Goal: Check status: Check status

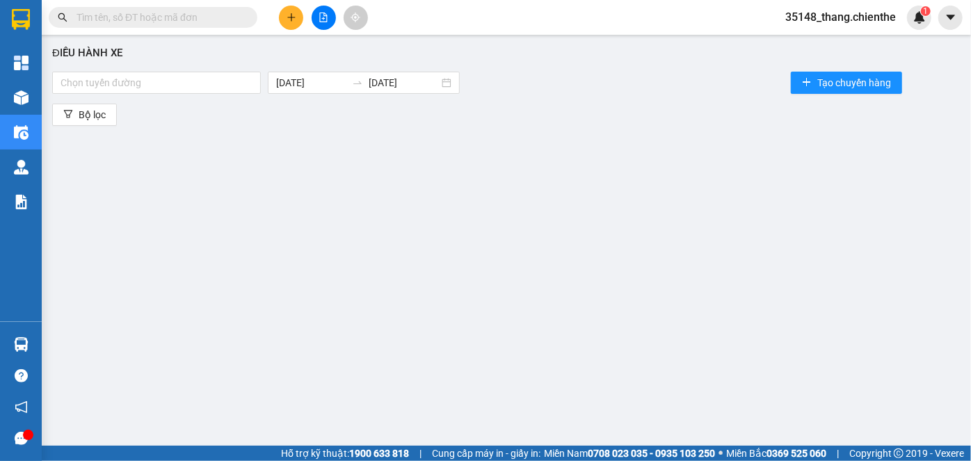
click at [924, 188] on div "Điều hành xe Chọn tuyến đường [DATE] [DATE] Tạo chuyến hàng Bộ lọc" at bounding box center [506, 242] width 915 height 401
click at [185, 85] on div at bounding box center [157, 82] width 202 height 17
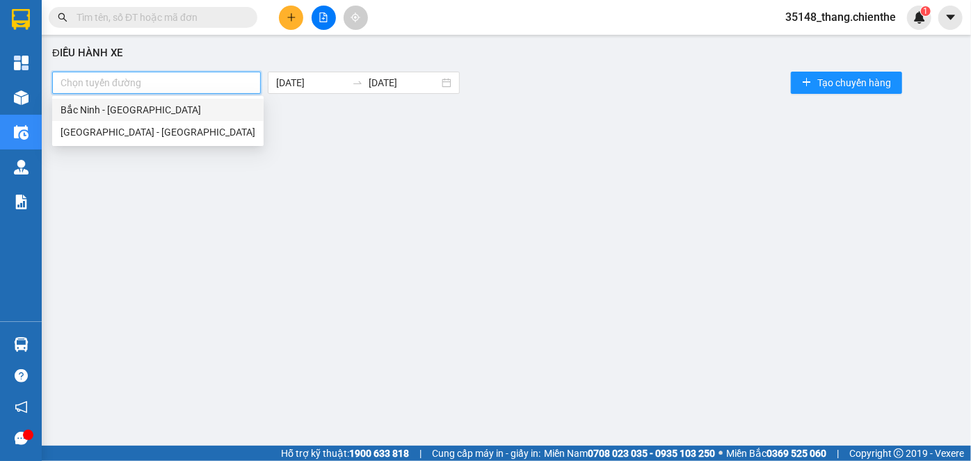
click at [183, 115] on div "Bắc Ninh - [GEOGRAPHIC_DATA]" at bounding box center [158, 109] width 195 height 15
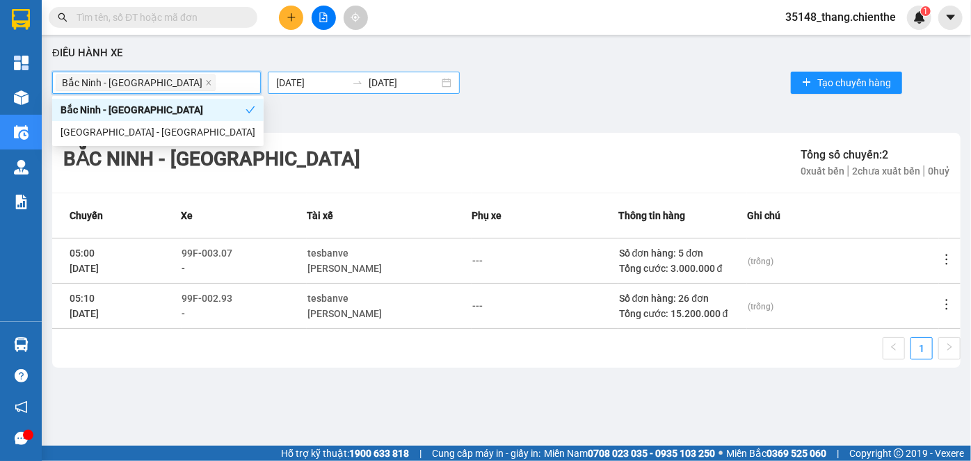
click at [282, 82] on input "[DATE]" at bounding box center [311, 82] width 70 height 15
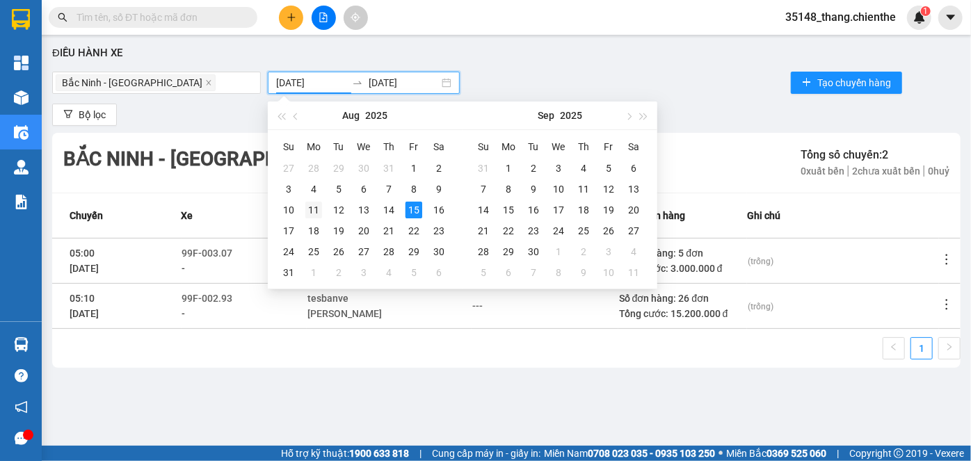
type input "[DATE]"
click at [316, 211] on div "11" at bounding box center [313, 210] width 17 height 17
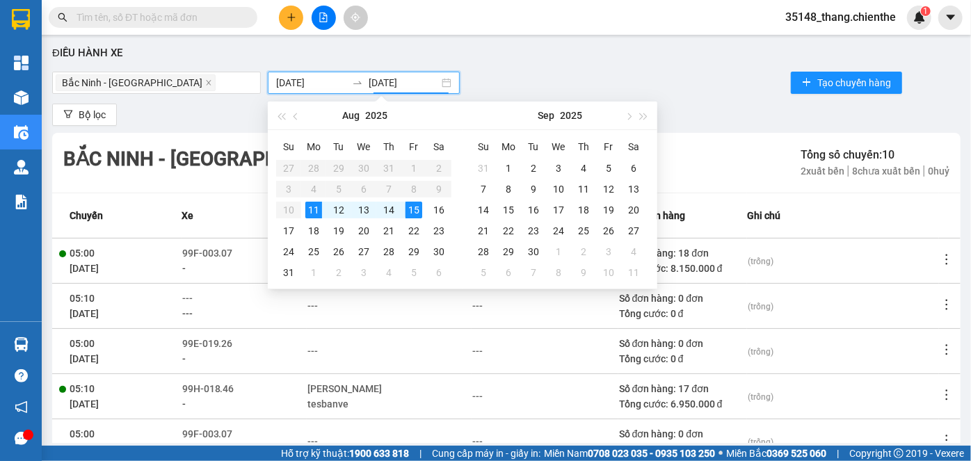
type input "[DATE]"
click at [718, 99] on div "Điều hành xe [GEOGRAPHIC_DATA][PERSON_NAME] [DATE] [DATE] Tạo chuyến hàng Bộ lọ…" at bounding box center [506, 242] width 915 height 401
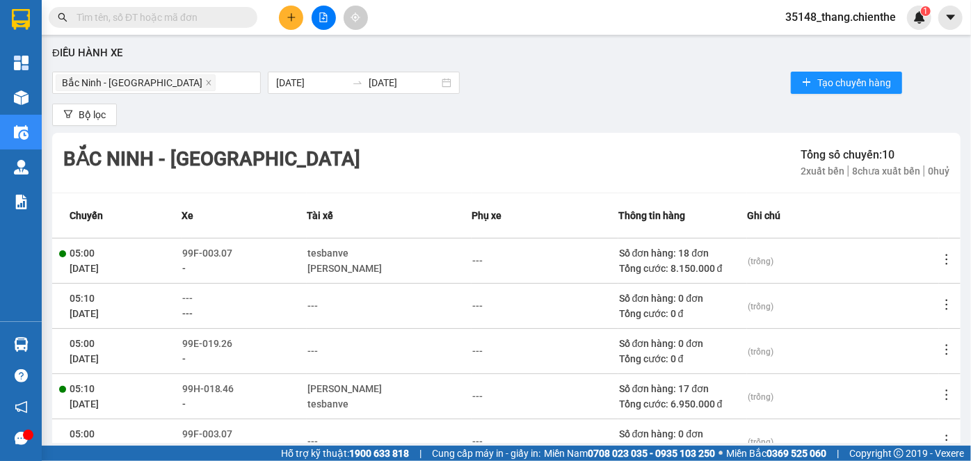
click at [940, 257] on icon "more" at bounding box center [947, 259] width 14 height 14
click at [894, 287] on span "Xem phơi" at bounding box center [902, 285] width 41 height 11
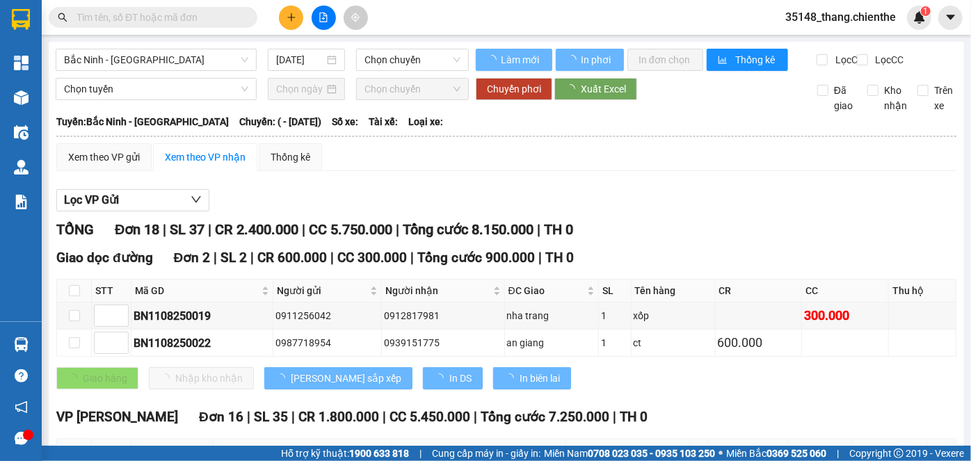
type input "[DATE]"
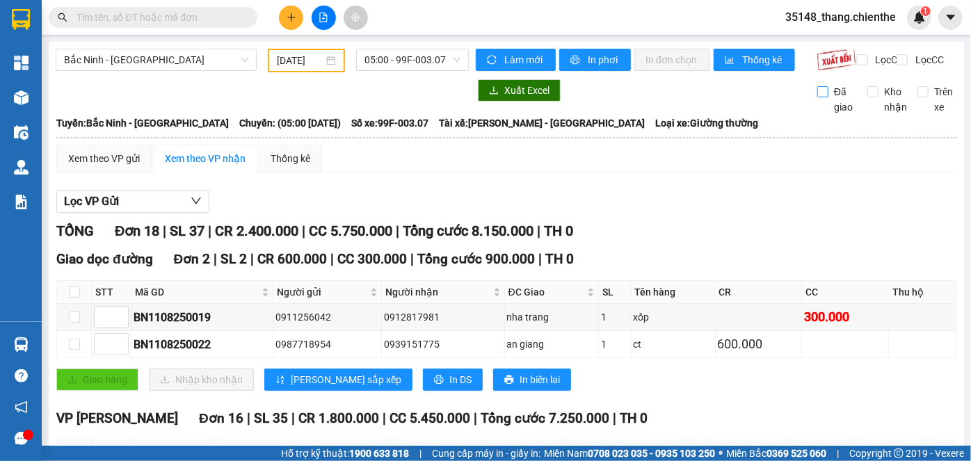
click at [817, 97] on input "Đã giao" at bounding box center [822, 91] width 11 height 11
checkbox input "true"
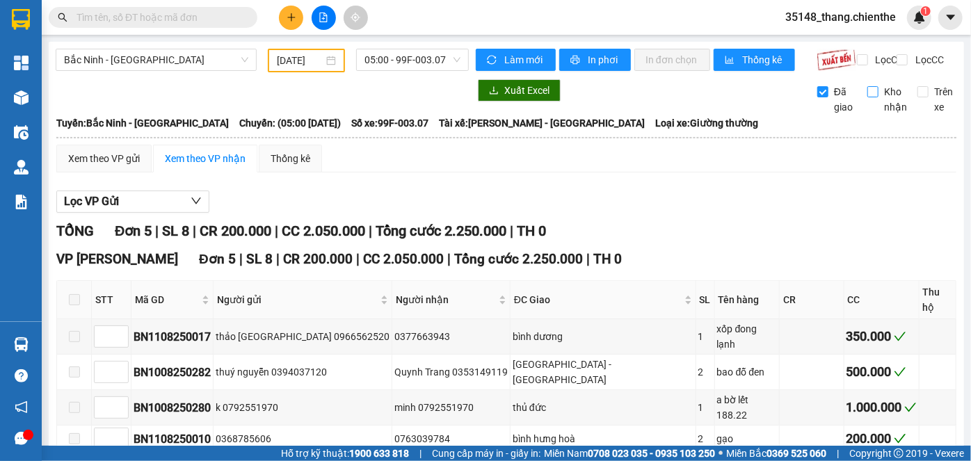
click at [867, 97] on input "Kho nhận" at bounding box center [872, 91] width 11 height 11
checkbox input "true"
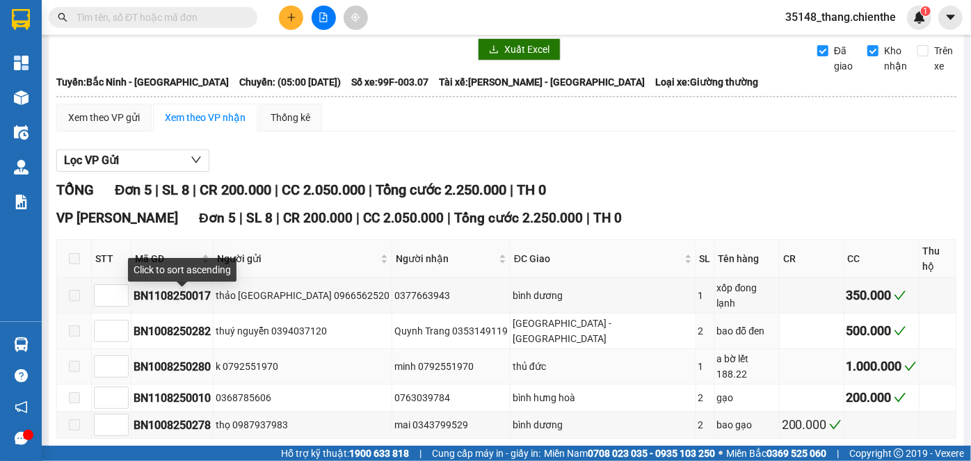
scroll to position [63, 0]
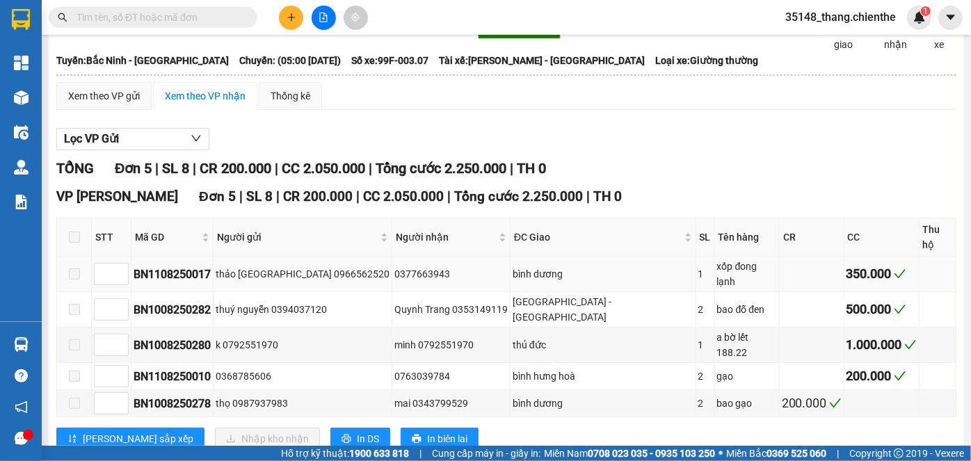
click at [76, 268] on span at bounding box center [74, 273] width 11 height 11
type input "1"
click at [122, 268] on icon "up" at bounding box center [121, 270] width 5 height 5
type input "1"
click at [126, 374] on span "Decrease Value" at bounding box center [120, 380] width 15 height 13
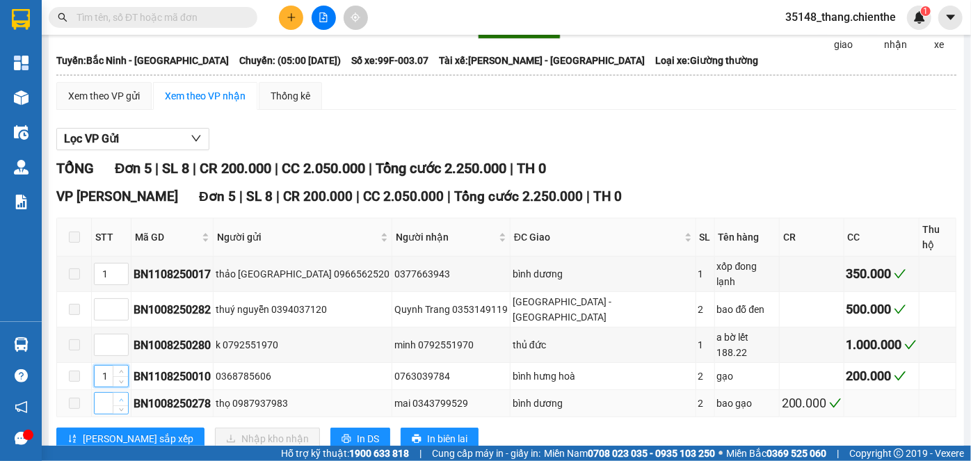
type input "1"
click at [127, 393] on span "Increase Value" at bounding box center [120, 399] width 15 height 13
click at [924, 105] on div "Xem theo VP gửi Xem theo VP nhận Thống kê" at bounding box center [506, 96] width 900 height 28
click at [917, 35] on input "Trên xe" at bounding box center [922, 29] width 11 height 11
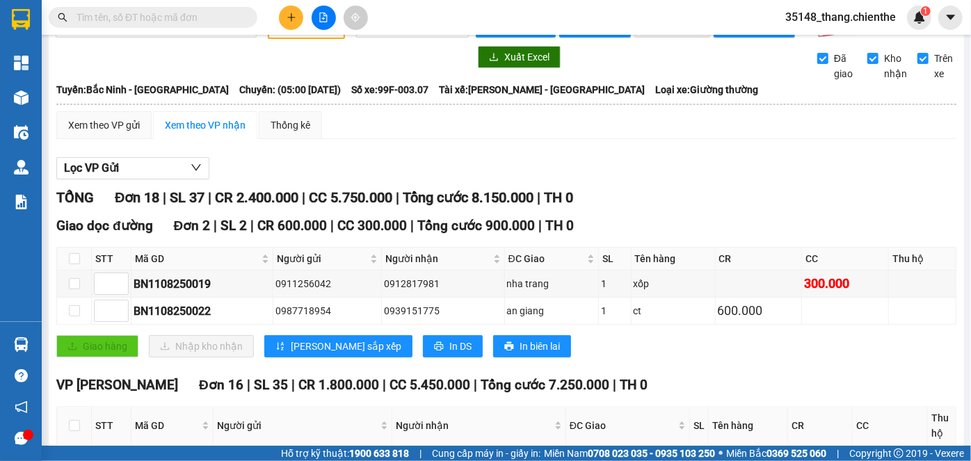
scroll to position [0, 0]
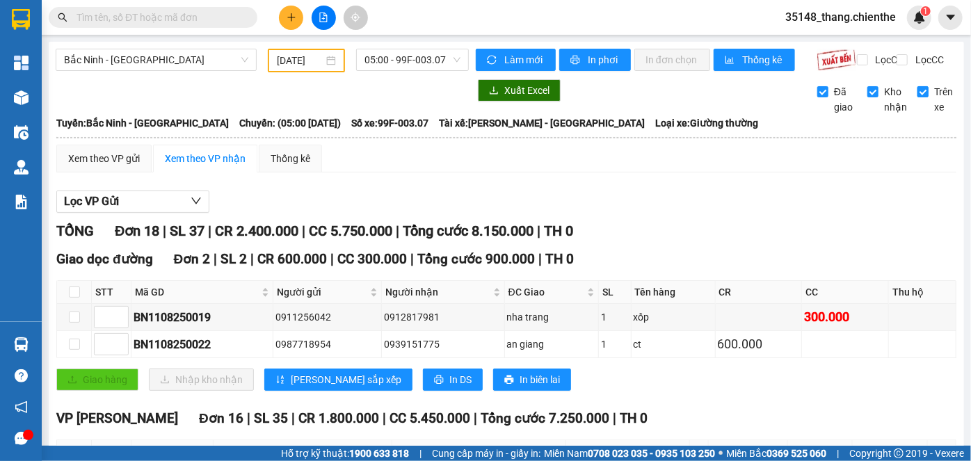
click at [917, 97] on input "Trên xe" at bounding box center [922, 91] width 11 height 11
checkbox input "false"
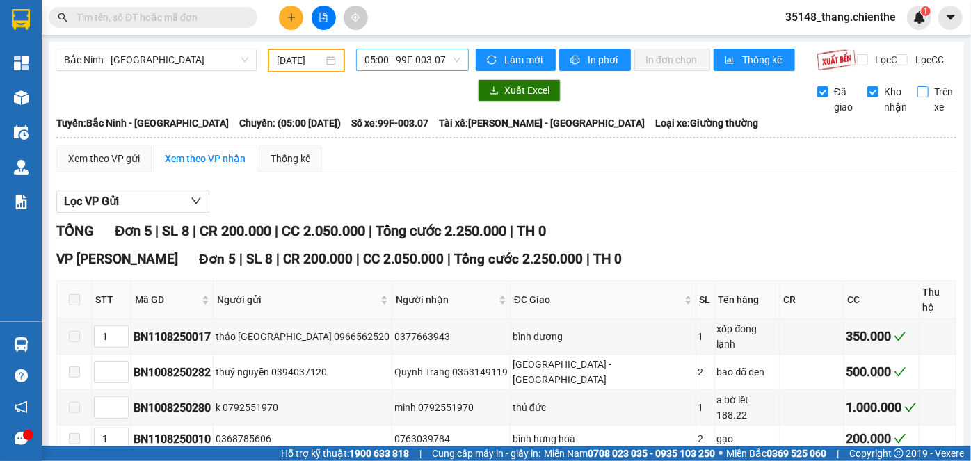
click at [416, 61] on span "05:00 - 99F-003.07" at bounding box center [412, 59] width 96 height 21
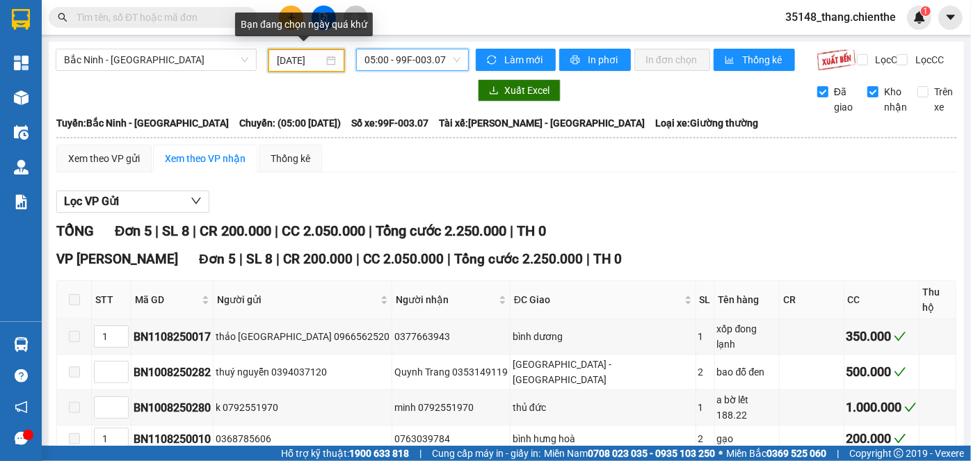
click at [282, 63] on input "[DATE]" at bounding box center [300, 60] width 47 height 15
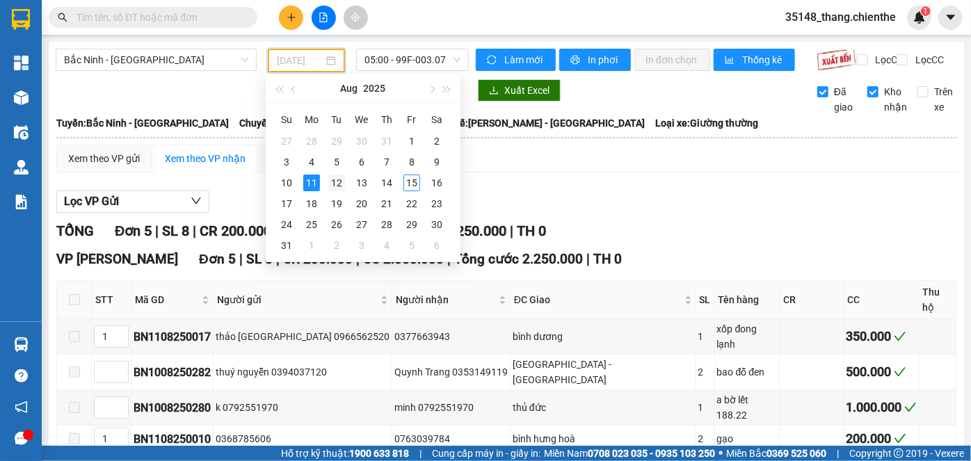
click at [335, 187] on div "12" at bounding box center [336, 183] width 17 height 17
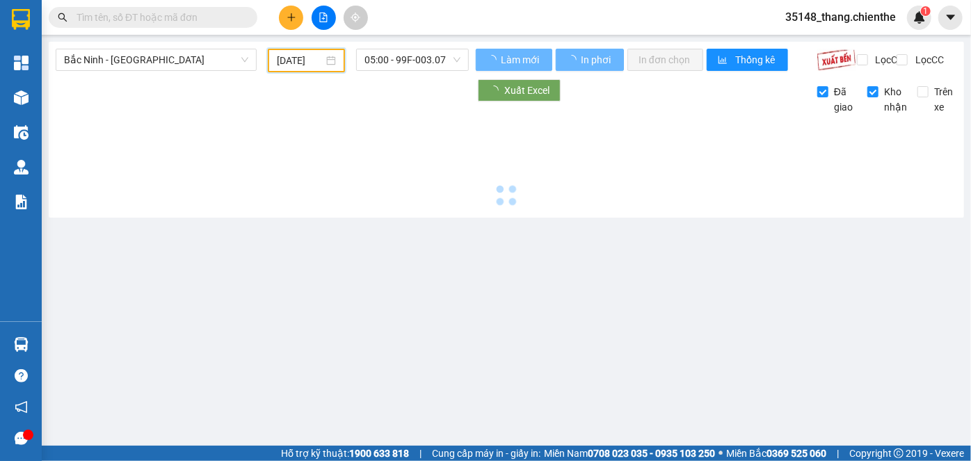
type input "[DATE]"
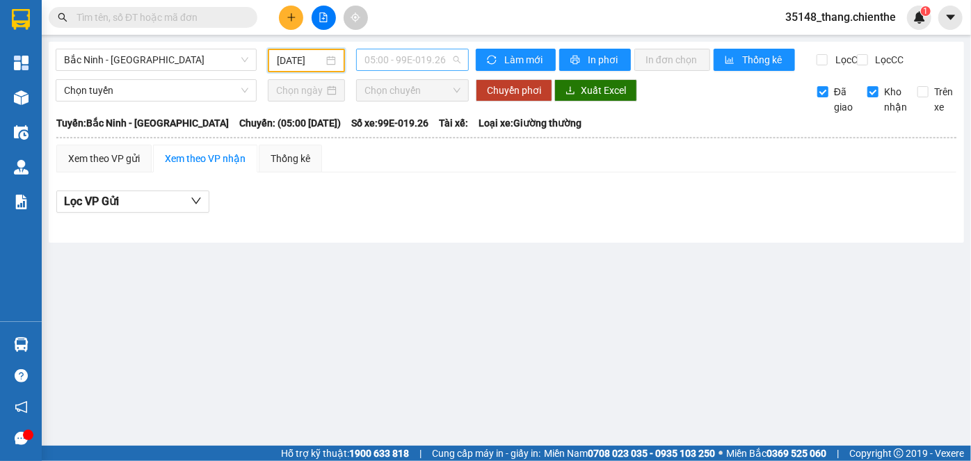
click at [446, 59] on span "05:00 - 99E-019.26" at bounding box center [412, 59] width 96 height 21
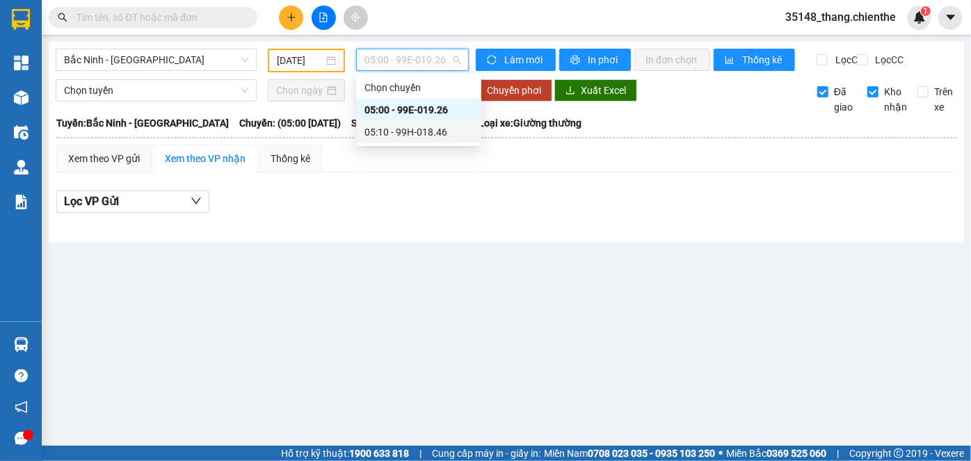
click at [428, 136] on div "05:10 - 99H-018.46" at bounding box center [418, 131] width 108 height 15
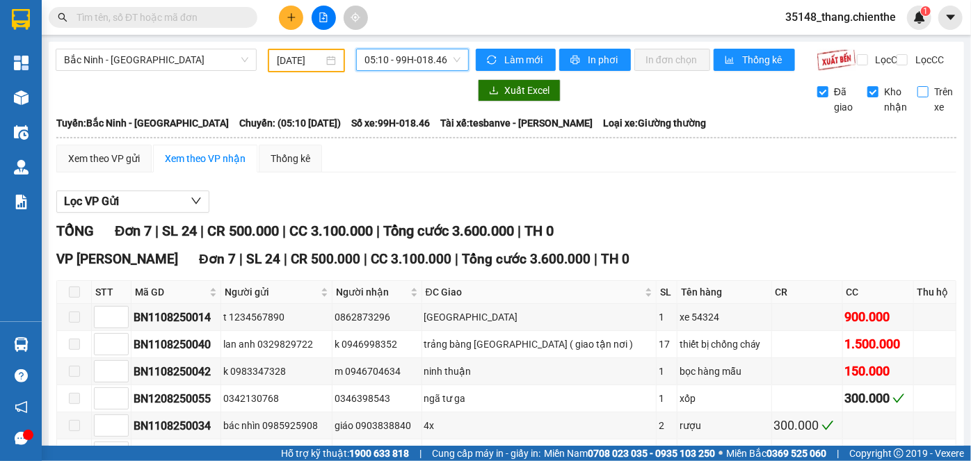
click at [917, 97] on input "Trên xe" at bounding box center [922, 91] width 11 height 11
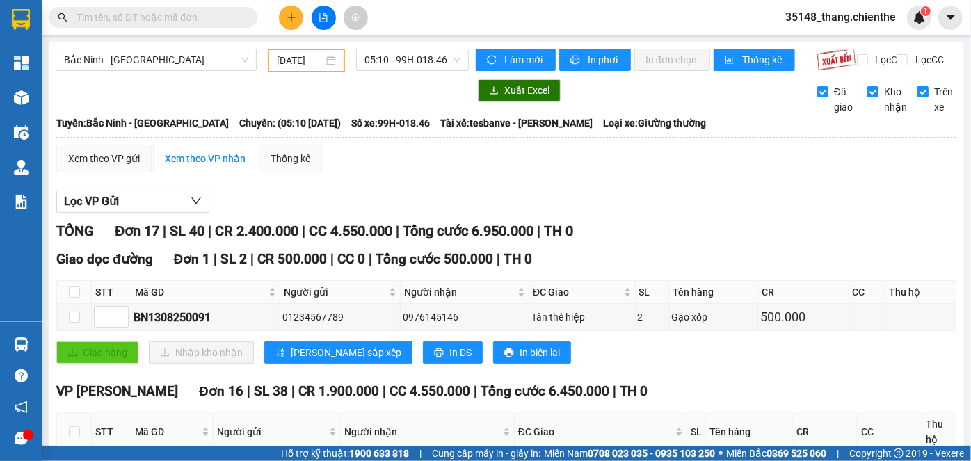
click at [917, 97] on input "Trên xe" at bounding box center [922, 91] width 11 height 11
checkbox input "false"
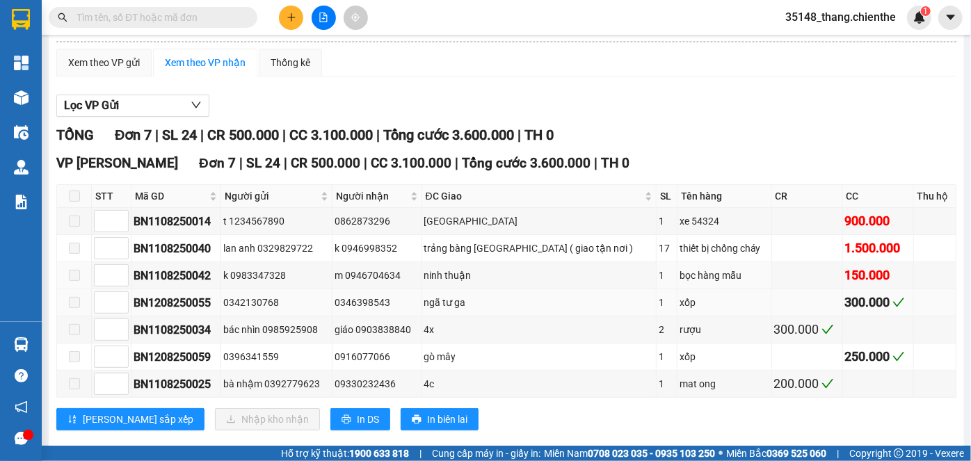
scroll to position [124, 0]
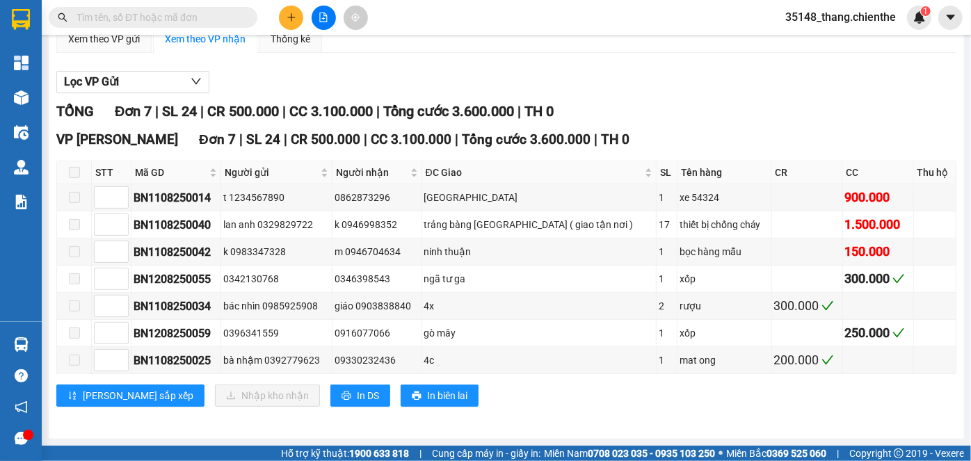
click at [163, 15] on input "text" at bounding box center [158, 17] width 164 height 15
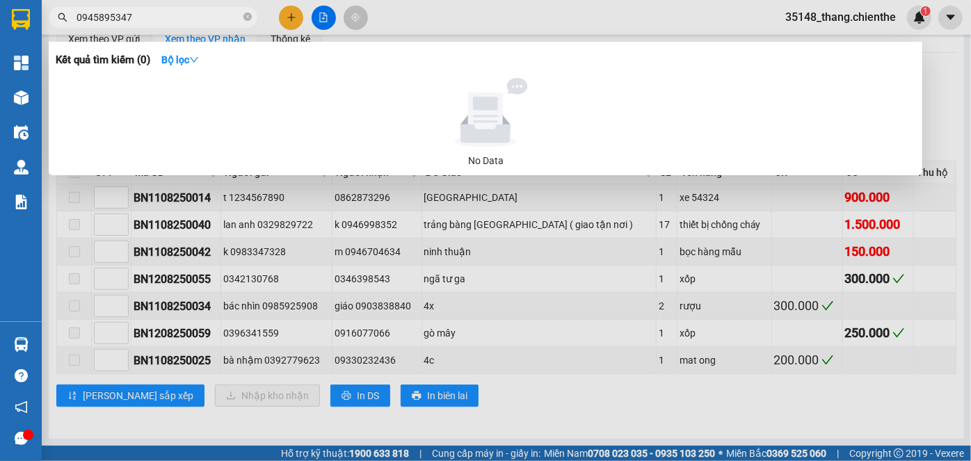
type input "0945895347"
click at [595, 200] on div at bounding box center [485, 230] width 971 height 461
